Goal: Information Seeking & Learning: Learn about a topic

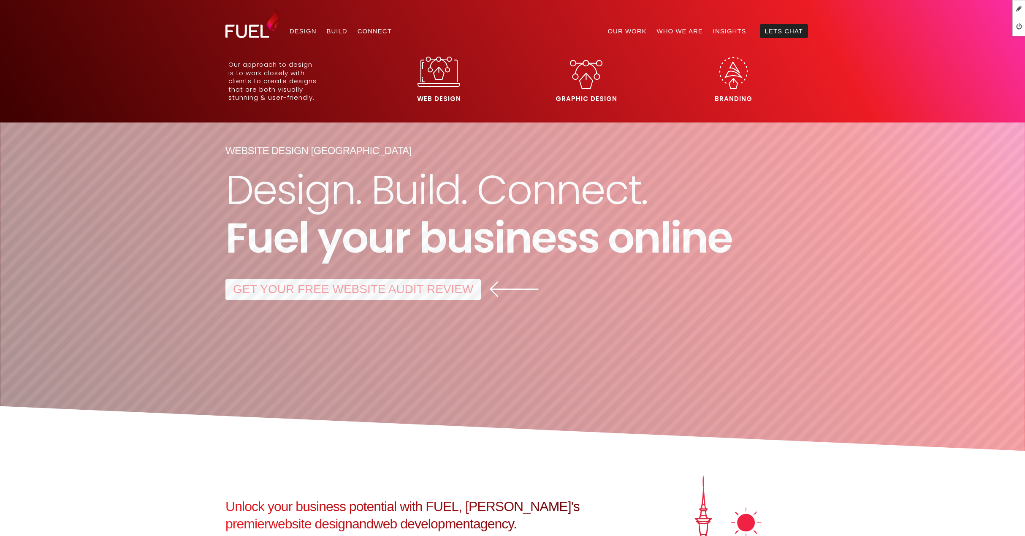
click at [443, 76] on img at bounding box center [439, 72] width 43 height 30
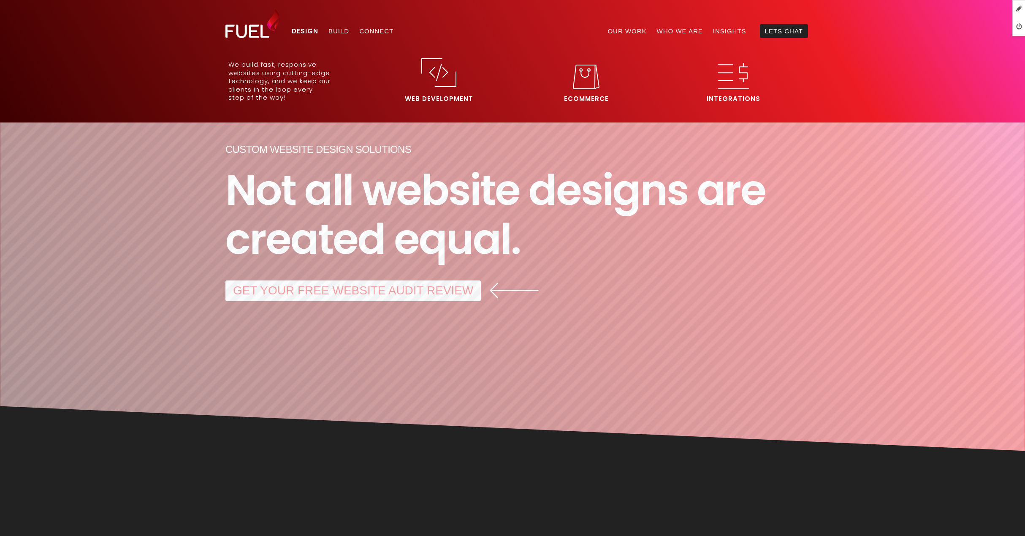
click at [435, 81] on img at bounding box center [439, 72] width 35 height 29
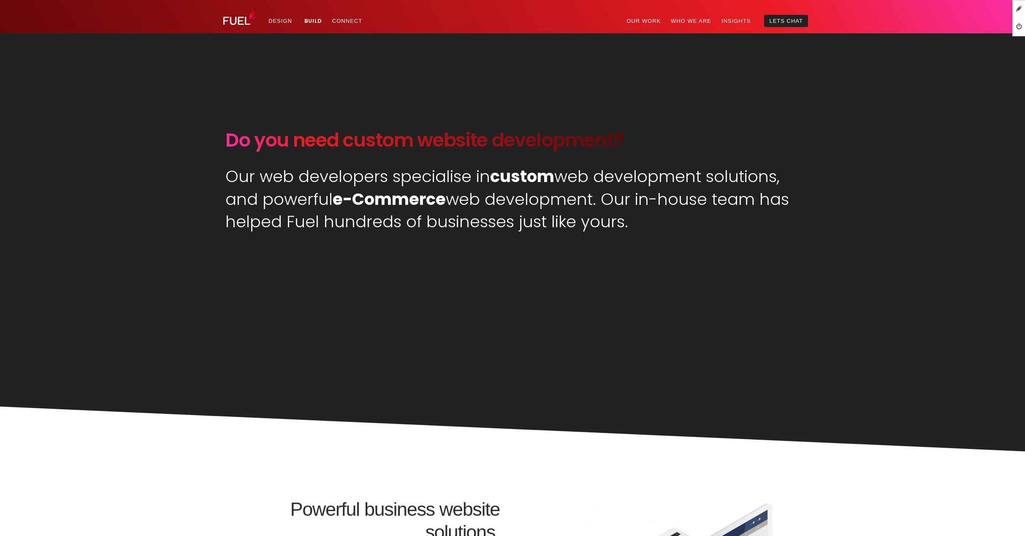
scroll to position [481, 0]
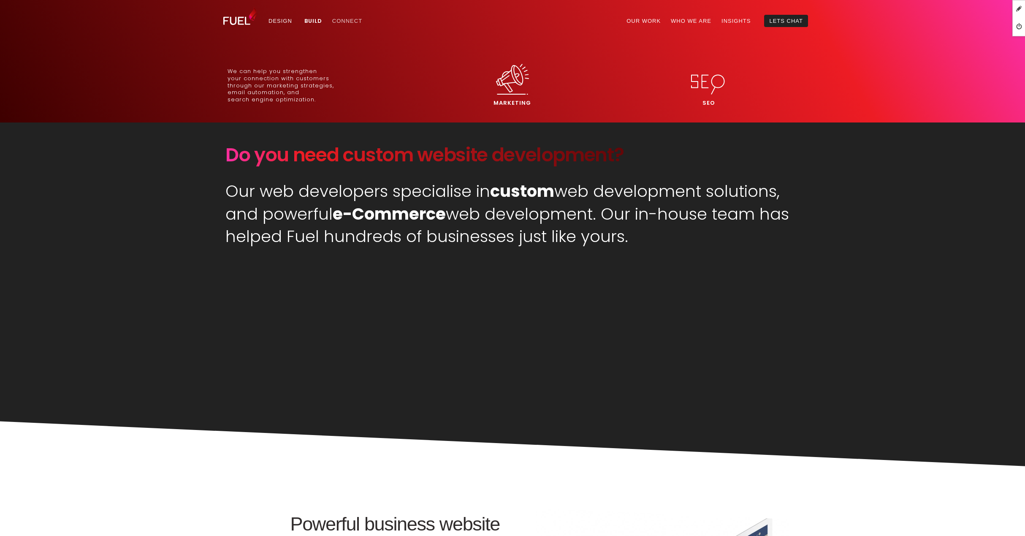
click at [346, 19] on link "Connect" at bounding box center [347, 21] width 40 height 12
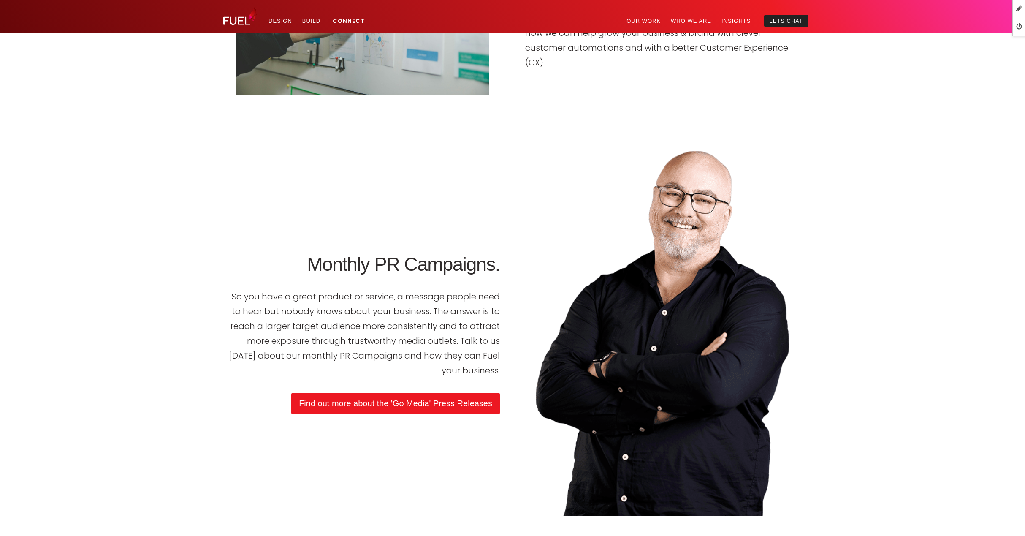
scroll to position [1944, 0]
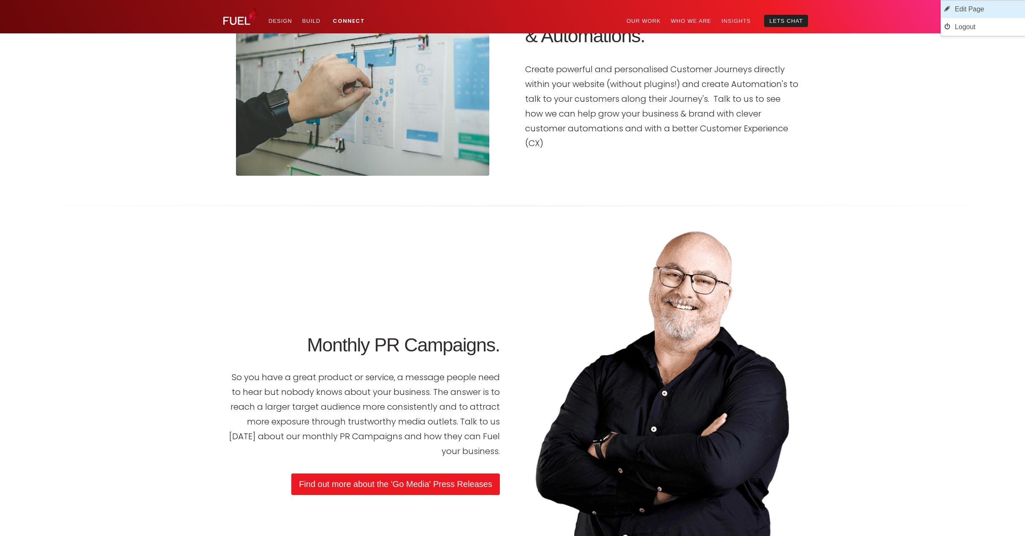
click at [984, 9] on link "Edit Page" at bounding box center [983, 9] width 84 height 18
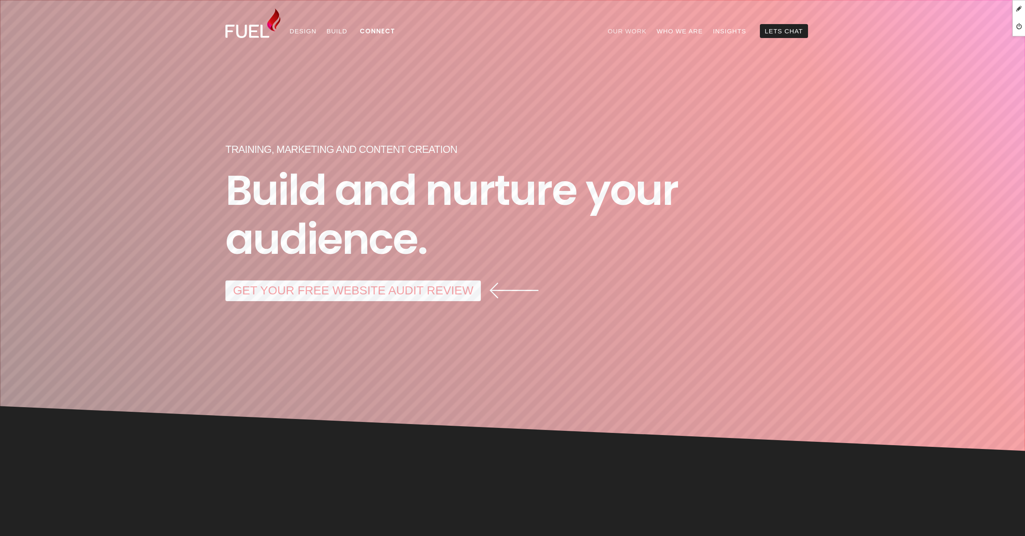
click at [643, 29] on link "Our Work" at bounding box center [627, 31] width 49 height 14
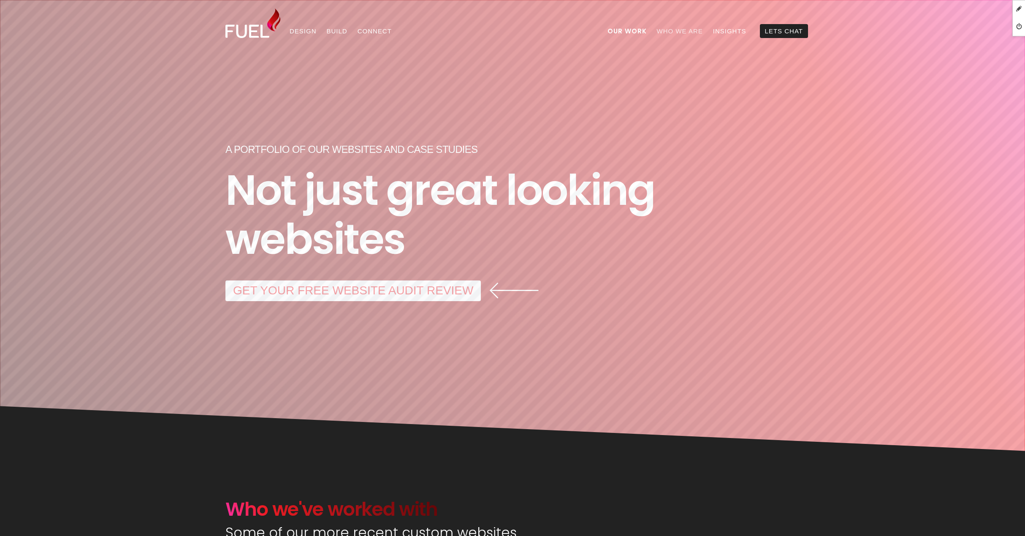
click at [686, 32] on link "Who We Are" at bounding box center [680, 31] width 56 height 14
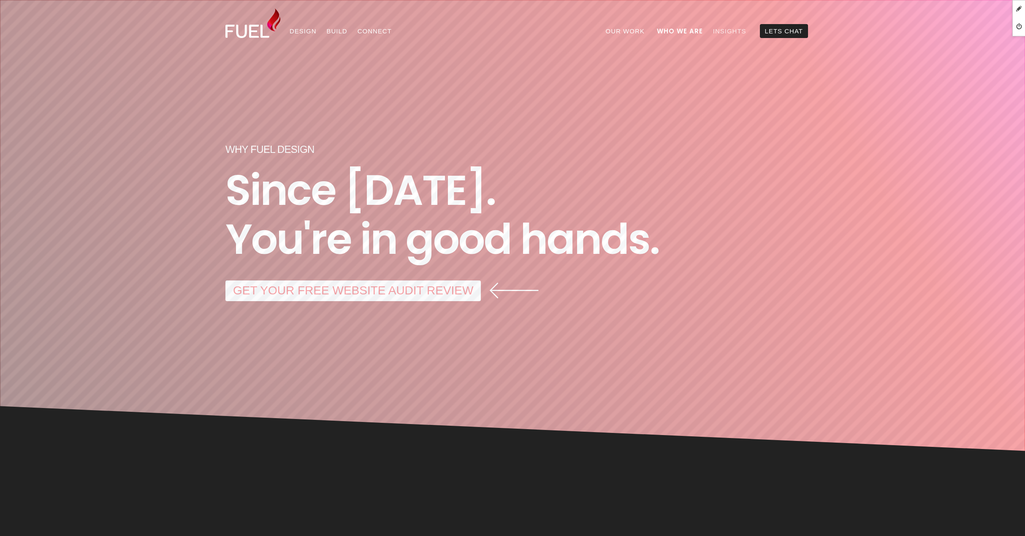
click at [736, 30] on link "Insights" at bounding box center [730, 31] width 44 height 14
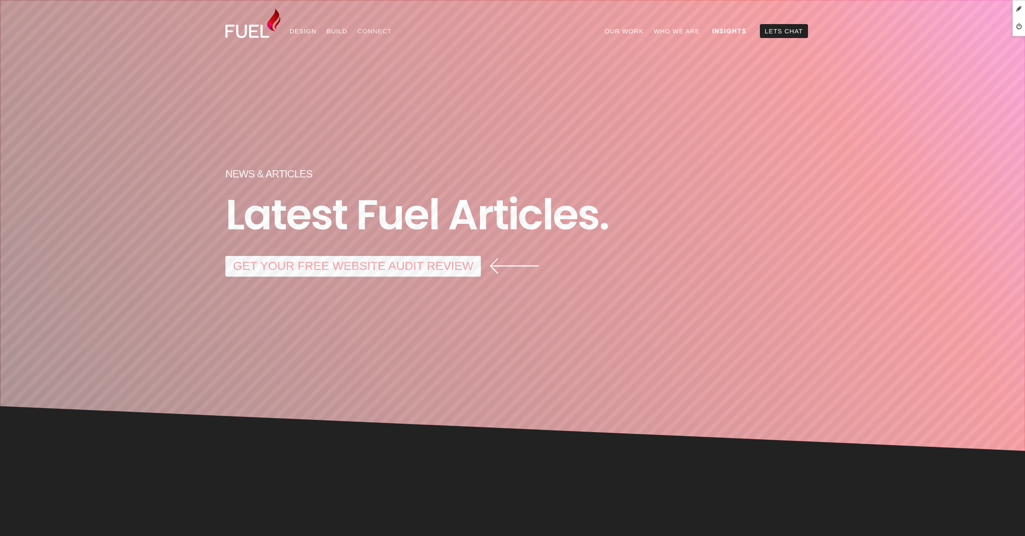
click at [368, 29] on link "Connect" at bounding box center [375, 31] width 44 height 14
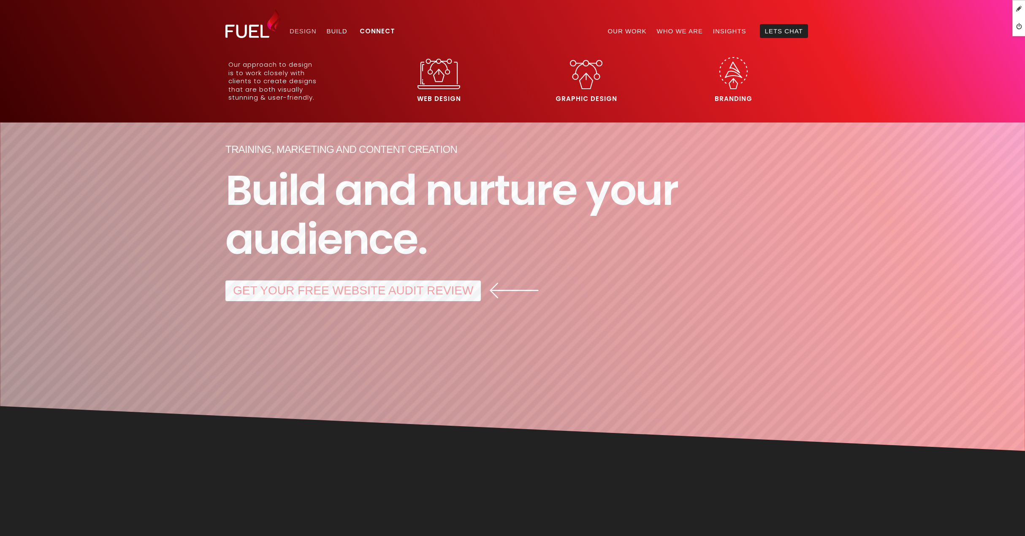
click at [303, 30] on link "Design" at bounding box center [303, 31] width 37 height 14
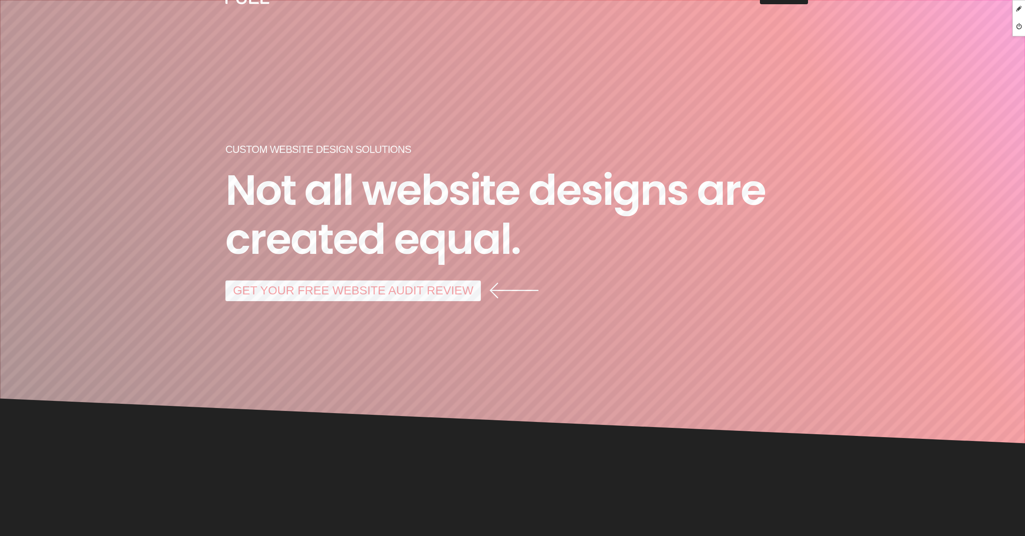
scroll to position [9, 0]
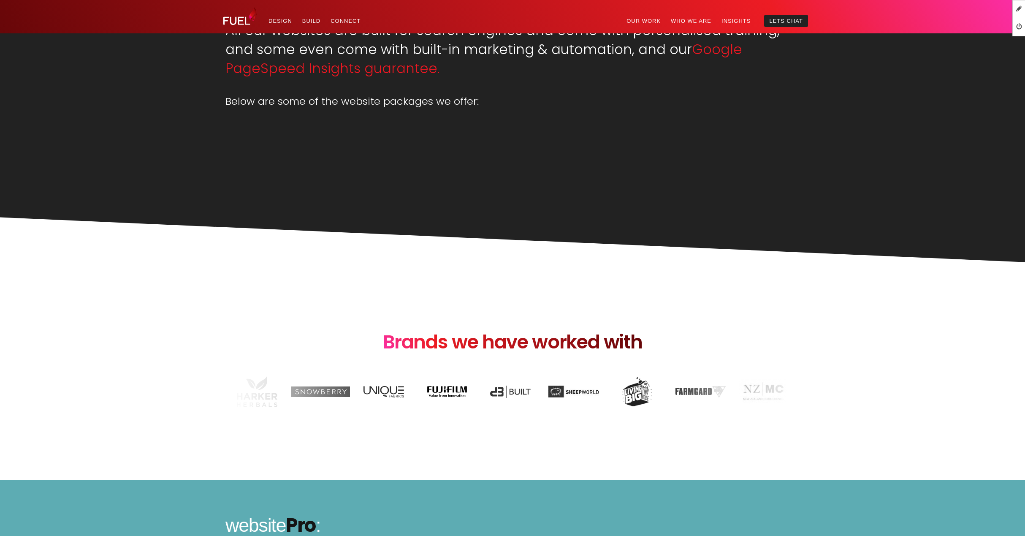
scroll to position [681, 0]
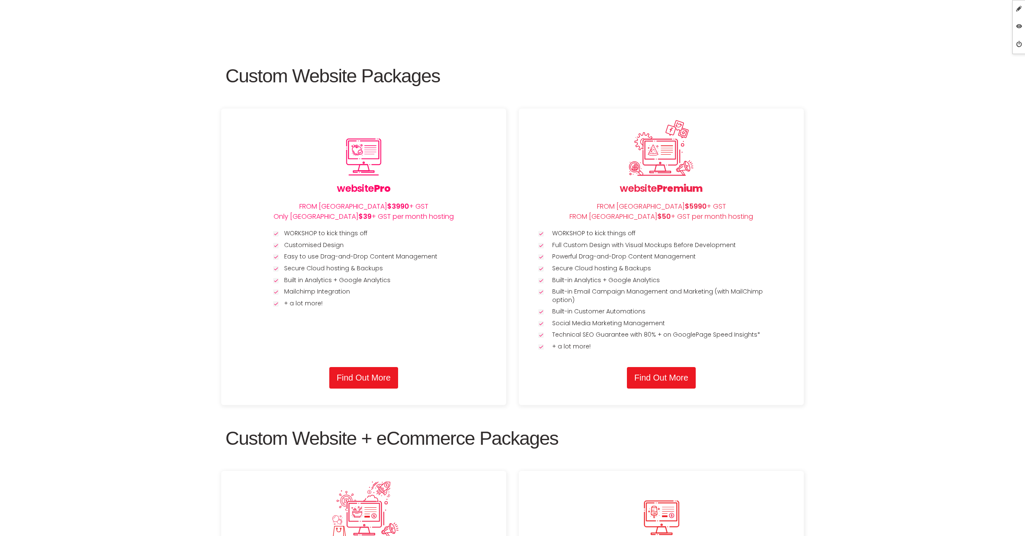
scroll to position [958, 0]
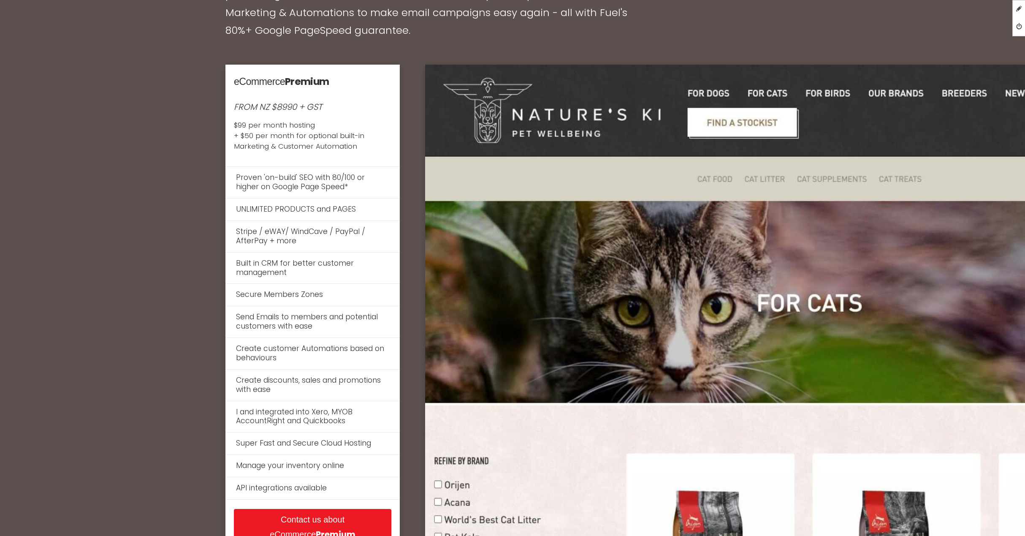
scroll to position [3811, 0]
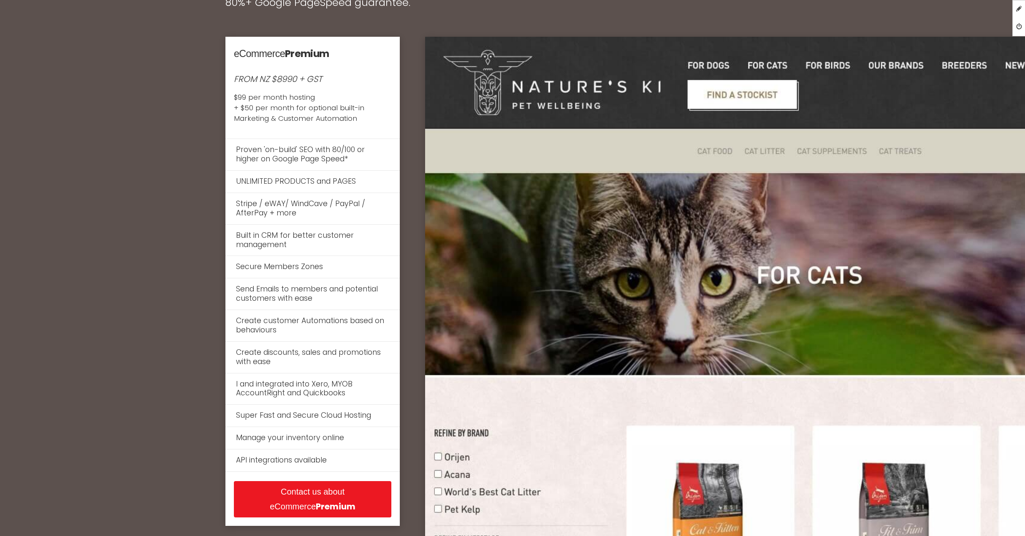
click at [291, 77] on em "FROM NZ $8990 + GST" at bounding box center [278, 79] width 88 height 12
click at [290, 77] on em "FROM NZ $8990 + GST" at bounding box center [278, 79] width 88 height 12
click at [329, 52] on strong "Premium" at bounding box center [307, 53] width 44 height 14
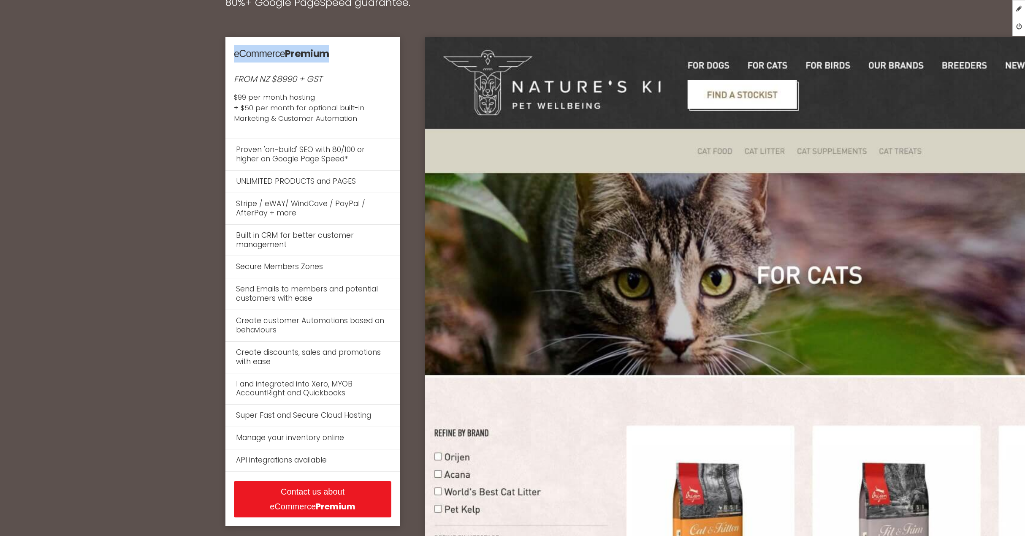
copy div "eCommerce Premium"
